Goal: Check status: Check status

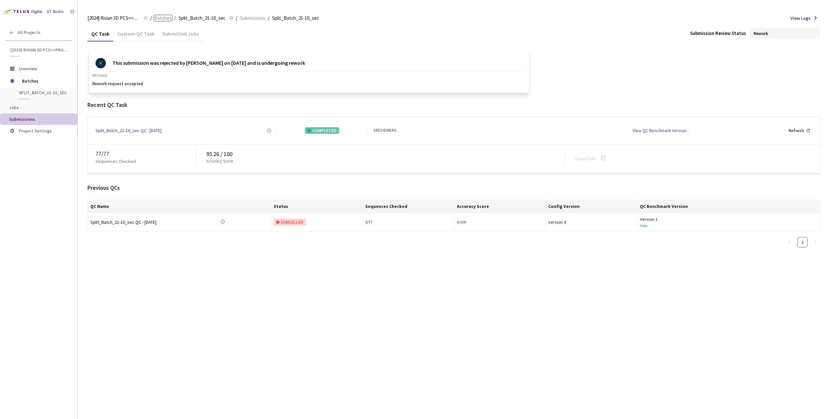
click at [163, 17] on span "Batches" at bounding box center [162, 18] width 17 height 8
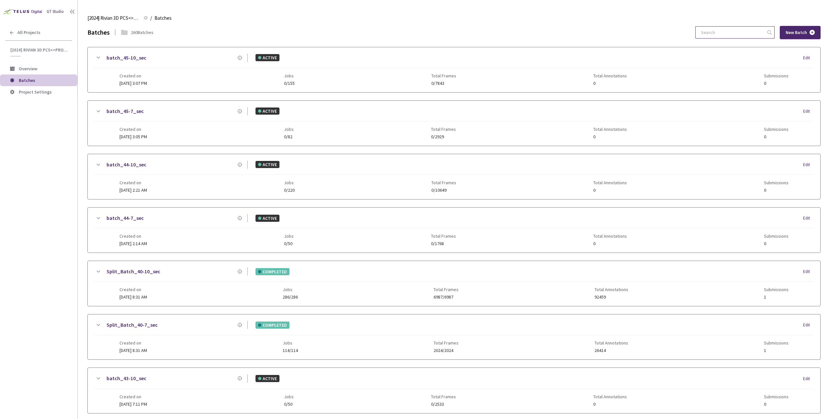
click at [717, 31] on input at bounding box center [731, 33] width 69 height 12
paste input "12-7"
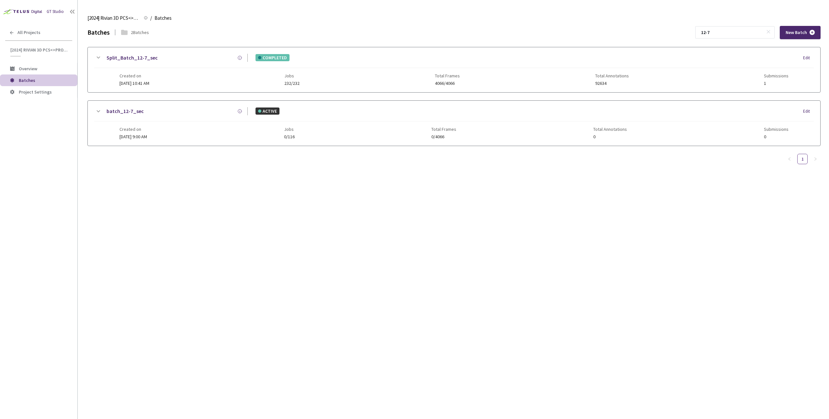
type input "12-7"
click at [184, 75] on div "Created on 30 Sep, 2024 at 10:41 AM Jobs 232/232 Total Frames 4066/4066 Total A…" at bounding box center [453, 77] width 669 height 18
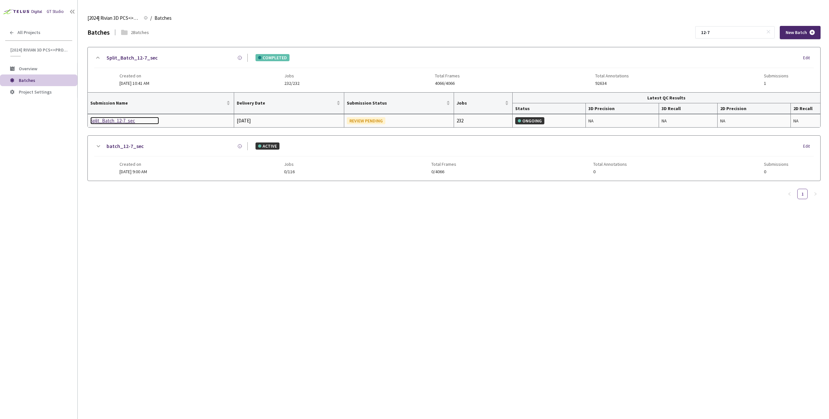
click at [115, 119] on div "Split_Batch_12-7_sec" at bounding box center [124, 121] width 69 height 8
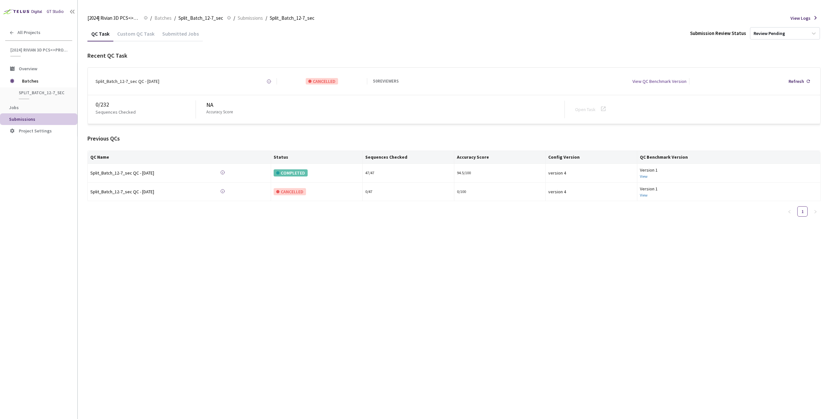
click at [142, 32] on div "Custom QC Task" at bounding box center [135, 35] width 45 height 11
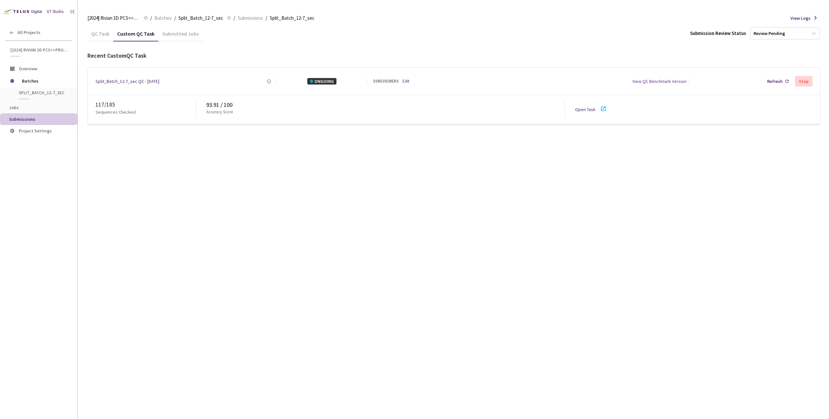
click at [588, 108] on link "Open Task" at bounding box center [585, 110] width 20 height 6
click at [168, 16] on span "Batches" at bounding box center [162, 18] width 17 height 8
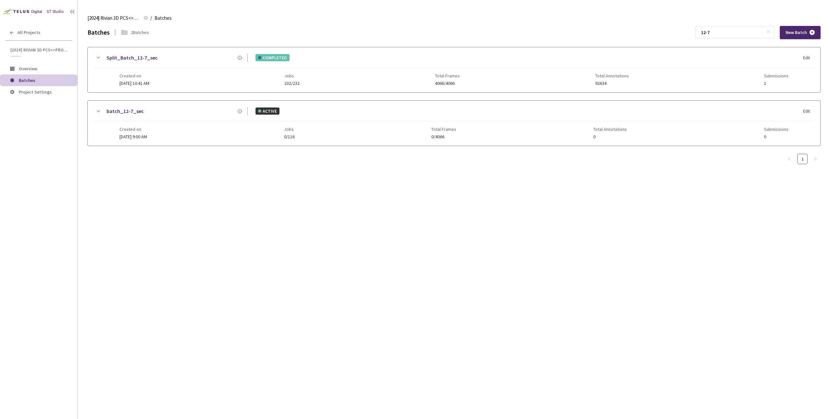
drag, startPoint x: 728, startPoint y: 35, endPoint x: 679, endPoint y: 34, distance: 48.6
click at [679, 34] on div "Batches 2 Batches 12-7 New Batch" at bounding box center [453, 32] width 733 height 13
type input "58-7"
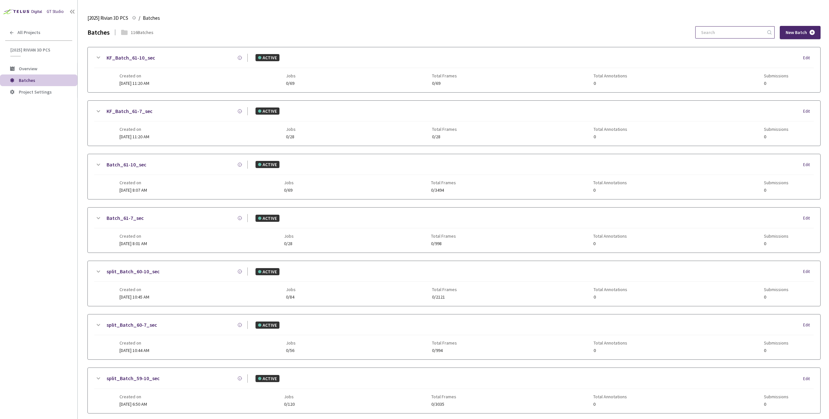
click at [731, 28] on input at bounding box center [731, 33] width 69 height 12
paste input "58-7"
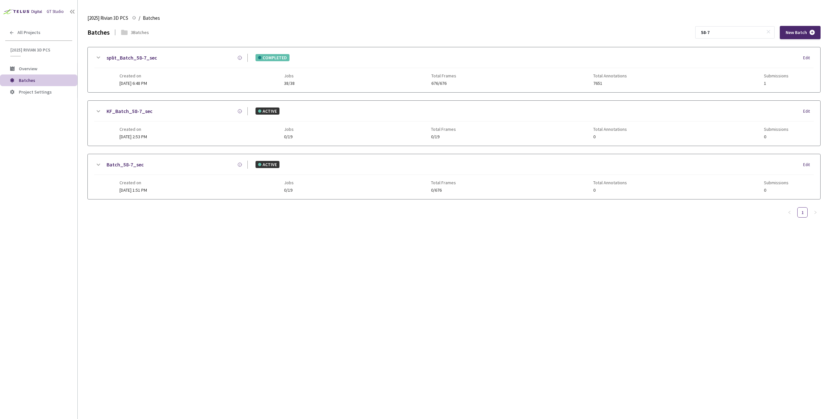
type input "58-7"
click at [222, 64] on div "split_Batch_58-7_sec COMPLETED Edit" at bounding box center [453, 61] width 719 height 14
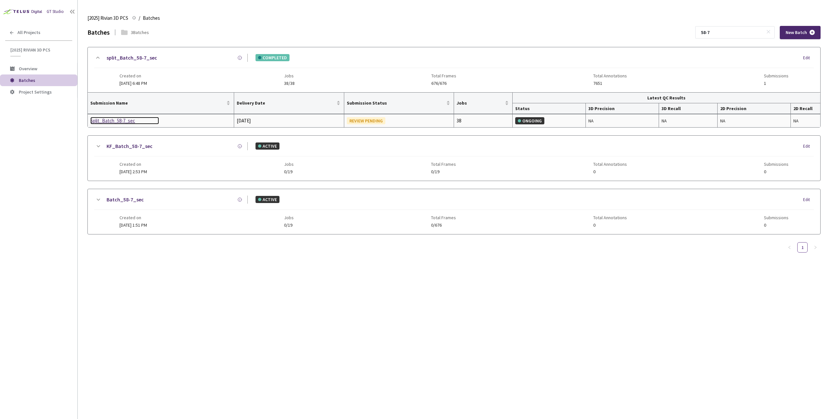
click at [111, 123] on div "Split_Batch_58-7_sec" at bounding box center [124, 121] width 69 height 8
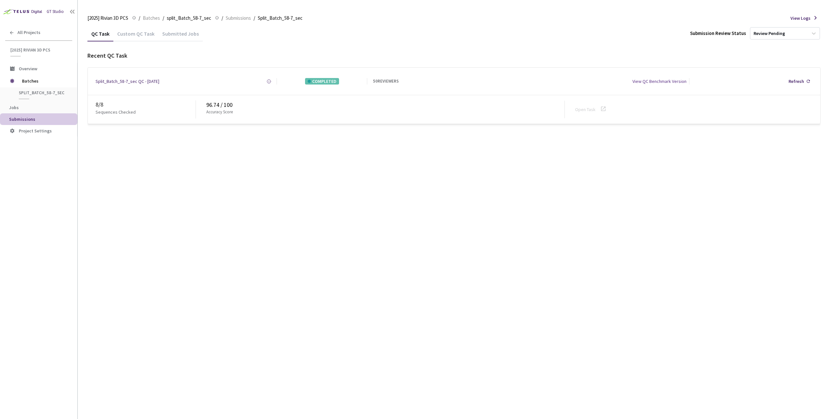
click at [127, 27] on div "Custom QC Task" at bounding box center [135, 33] width 45 height 14
click at [584, 107] on link "Open Task" at bounding box center [585, 110] width 20 height 6
click at [408, 82] on link "Edit" at bounding box center [405, 81] width 7 height 6
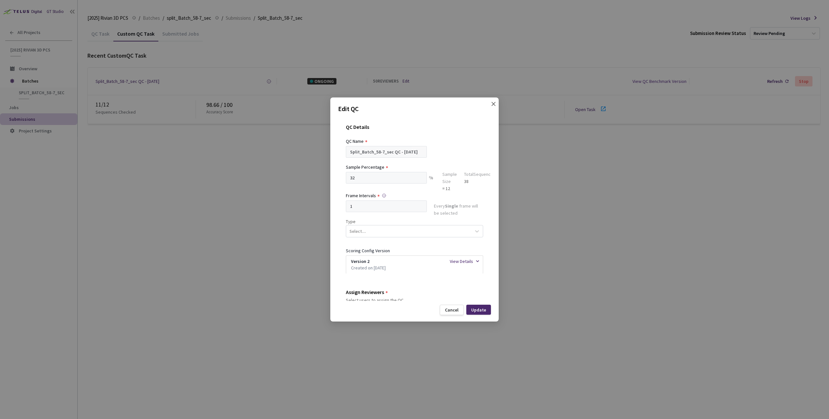
click at [495, 104] on icon "close" at bounding box center [493, 103] width 5 height 5
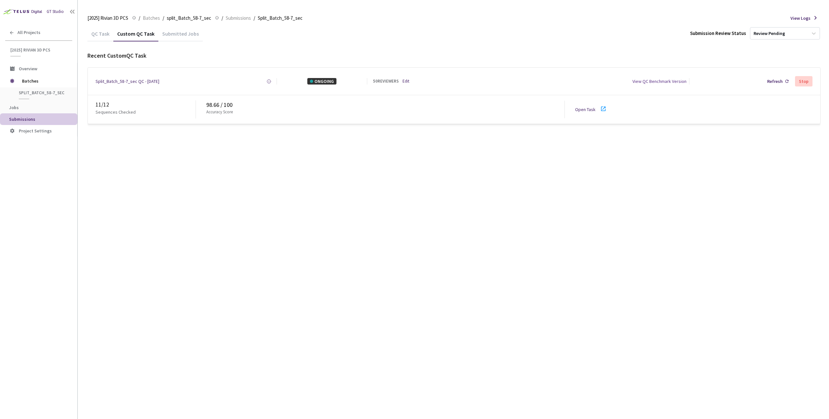
click at [217, 150] on div "QC Task Custom QC Task Submitted Jobs Submission Review Status Review Pending R…" at bounding box center [453, 222] width 733 height 393
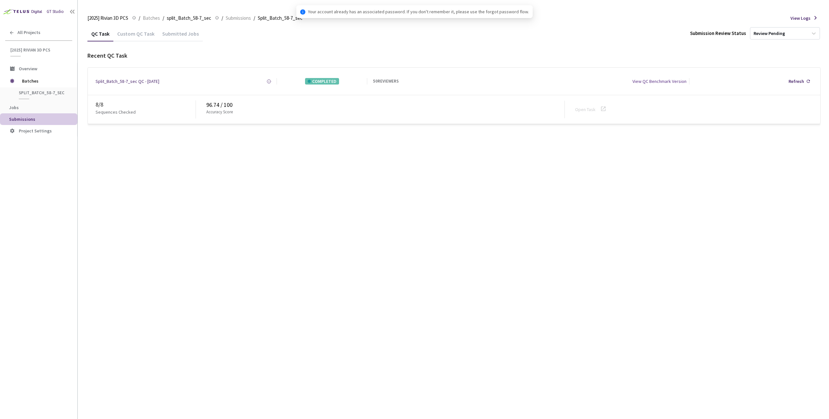
click at [264, 159] on div "QC Task Custom QC Task Submitted Jobs Submission Review Status Review Pending R…" at bounding box center [453, 222] width 733 height 393
click at [131, 31] on div "Custom QC Task" at bounding box center [135, 35] width 45 height 11
click at [199, 140] on div "QC Task Custom QC Task Submitted Jobs Submission Review Status Review Pending R…" at bounding box center [453, 222] width 733 height 393
drag, startPoint x: 207, startPoint y: 103, endPoint x: 247, endPoint y: 94, distance: 41.4
click at [218, 102] on div "11 / 12 Sequences Checked 98.66 / 100 Accuracy Score Open Task" at bounding box center [454, 109] width 732 height 28
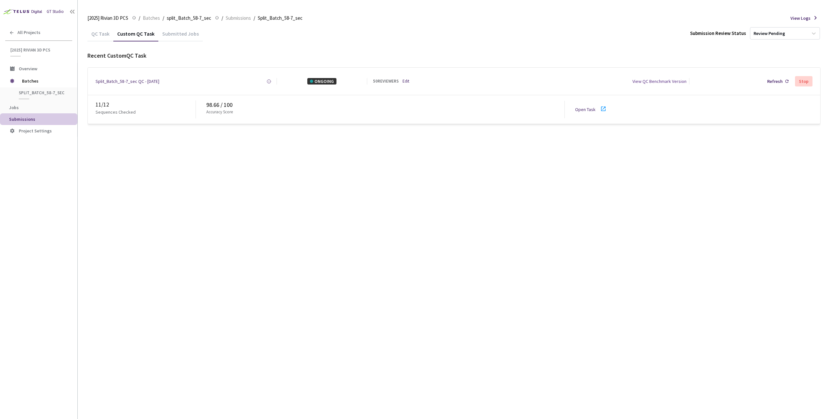
click at [361, 187] on div "QC Task Custom QC Task Submitted Jobs Submission Review Status Review Pending R…" at bounding box center [453, 222] width 733 height 393
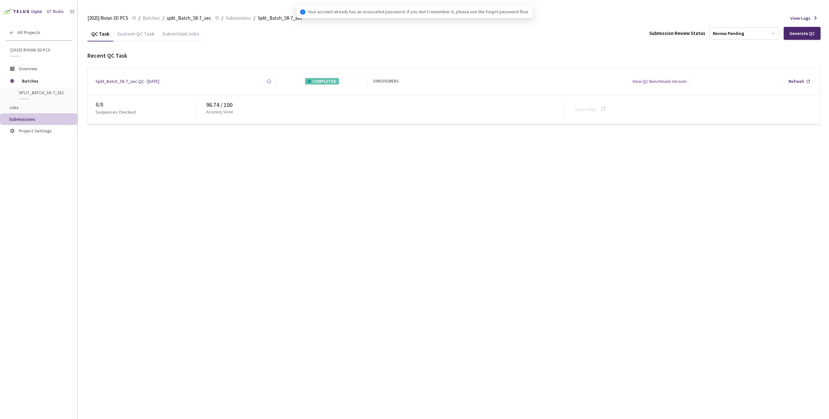
drag, startPoint x: 127, startPoint y: 28, endPoint x: 133, endPoint y: 35, distance: 9.6
click at [127, 29] on div "Custom QC Task" at bounding box center [135, 33] width 45 height 14
drag, startPoint x: 214, startPoint y: 153, endPoint x: 208, endPoint y: 118, distance: 35.4
click at [214, 152] on div "QC Task Custom QC Task Submitted Jobs Submission Review Status Review Pending G…" at bounding box center [453, 222] width 733 height 393
drag, startPoint x: 204, startPoint y: 104, endPoint x: 219, endPoint y: 104, distance: 15.9
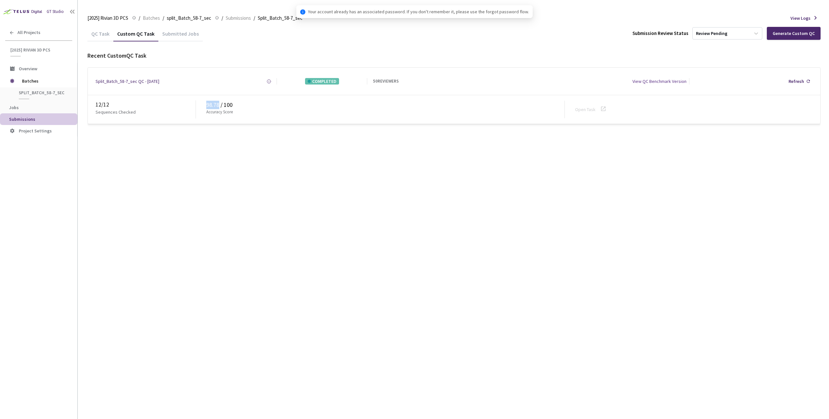
click at [219, 104] on div "12 / 12 Sequences Checked 98.78 / 100 Accuracy Score Open Task" at bounding box center [454, 109] width 732 height 28
copy div "98.78"
